Goal: Check status

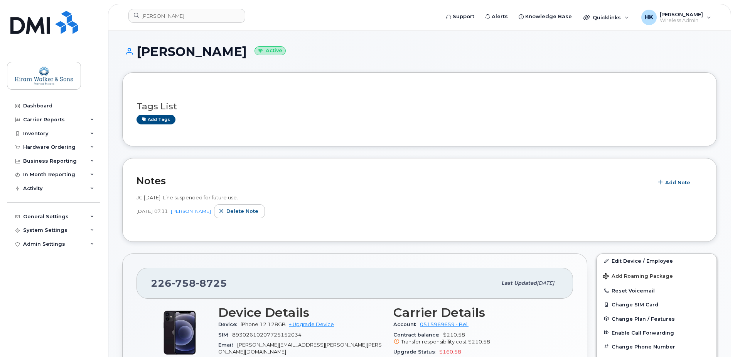
scroll to position [116, 0]
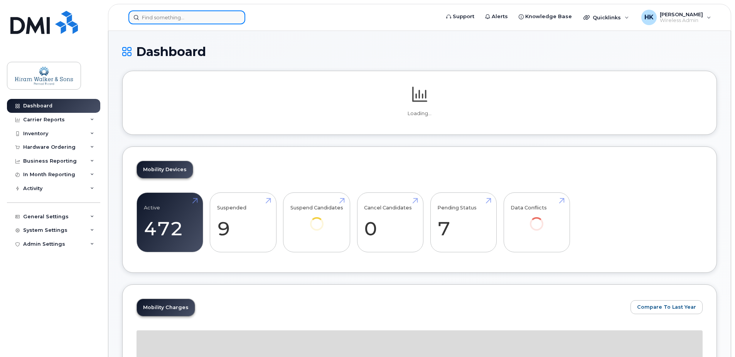
click at [150, 17] on input at bounding box center [186, 17] width 117 height 14
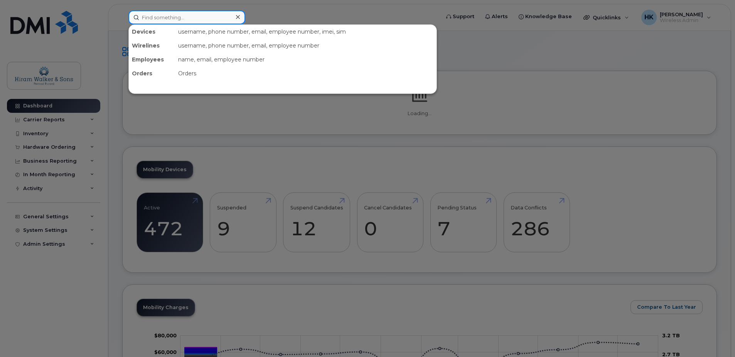
paste input "Myserve/simplex Order #297449"
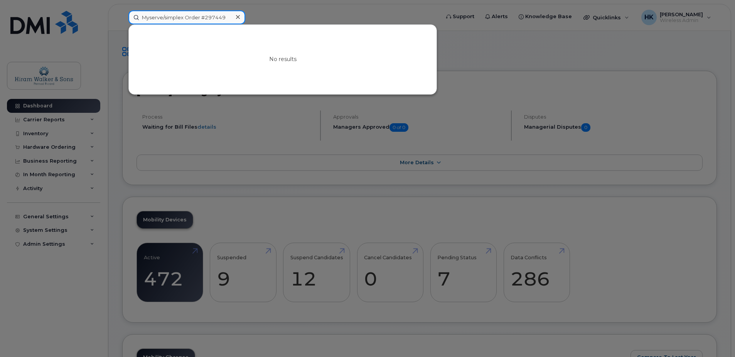
drag, startPoint x: 202, startPoint y: 16, endPoint x: 123, endPoint y: 19, distance: 79.2
click at [123, 19] on div "Myserve/simplex Order #297449 No results" at bounding box center [281, 17] width 319 height 14
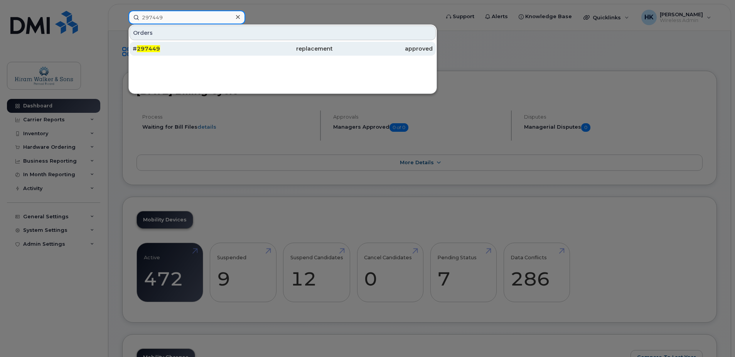
type input "297449"
click at [189, 42] on link "# 297449 replacement approved" at bounding box center [283, 49] width 306 height 14
